Goal: Navigation & Orientation: Understand site structure

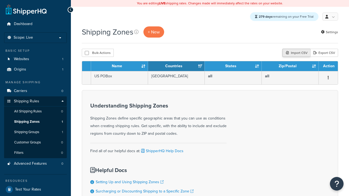
click at [296, 53] on div "Import CSV" at bounding box center [297, 53] width 28 height 8
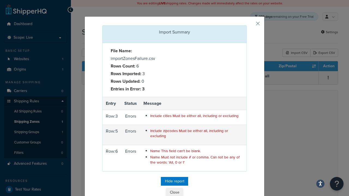
click at [175, 192] on button "Close" at bounding box center [174, 192] width 16 height 9
